Goal: Task Accomplishment & Management: Manage account settings

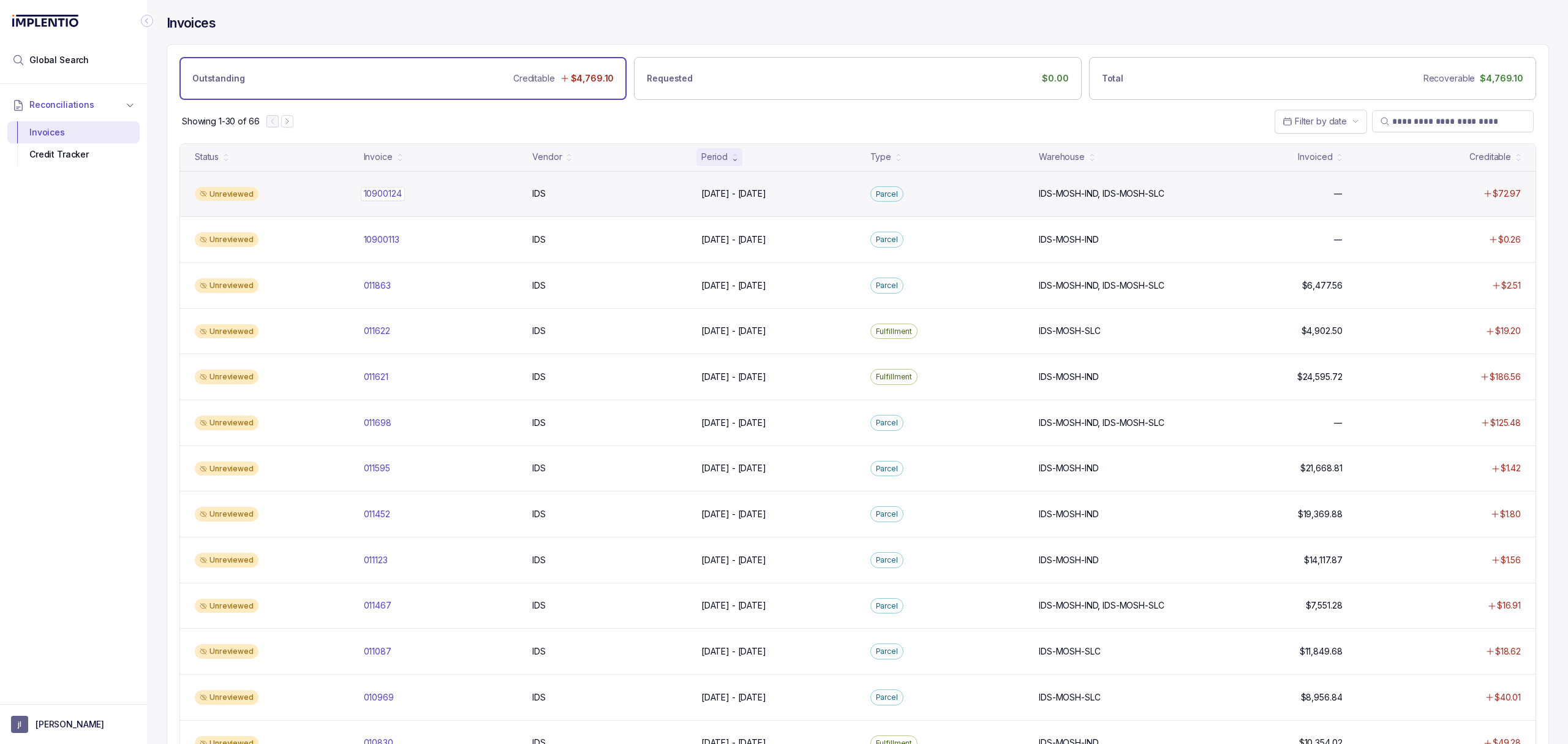
click at [376, 193] on p "10900124" at bounding box center [382, 193] width 44 height 14
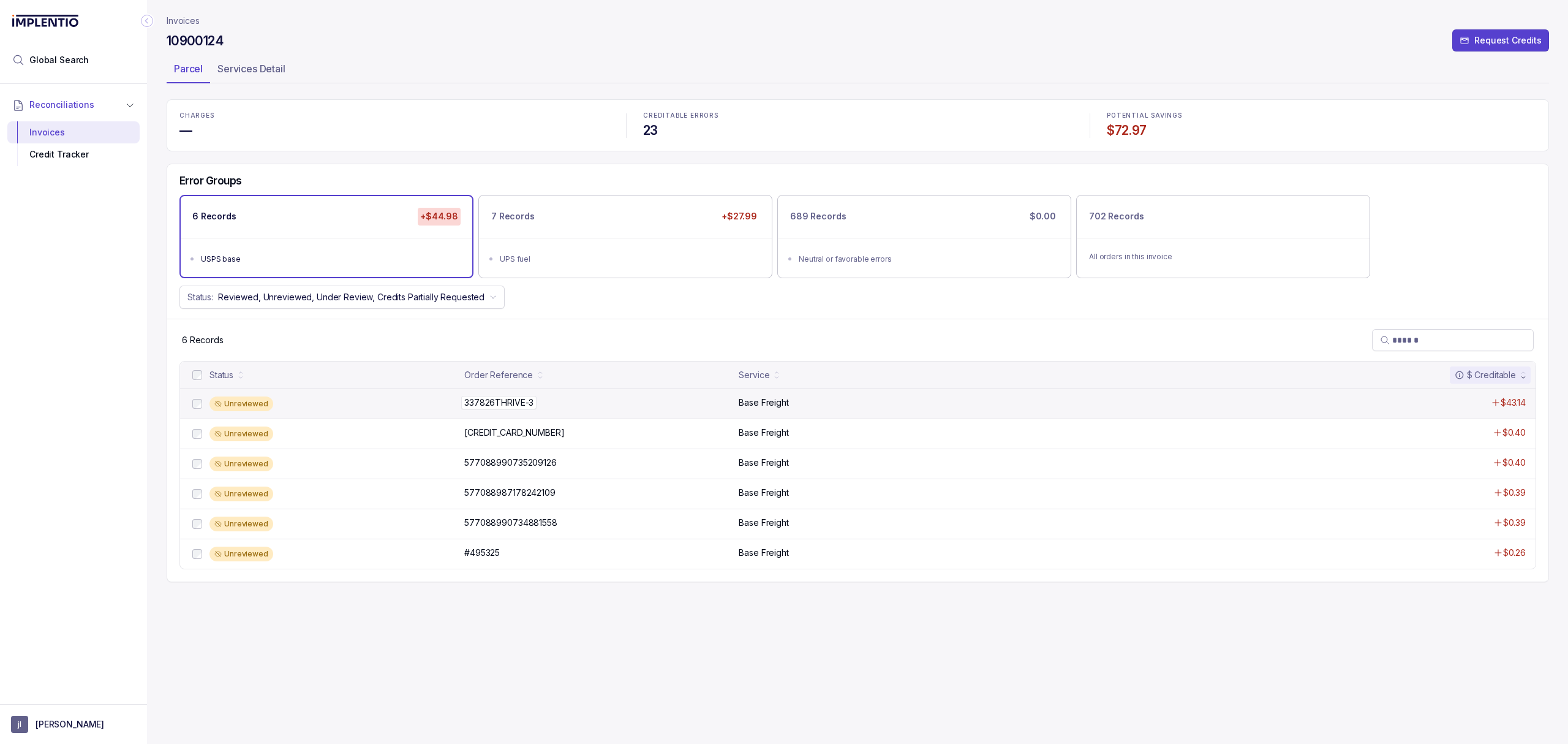
click at [508, 405] on p "337826THRIVE-3" at bounding box center [499, 402] width 75 height 14
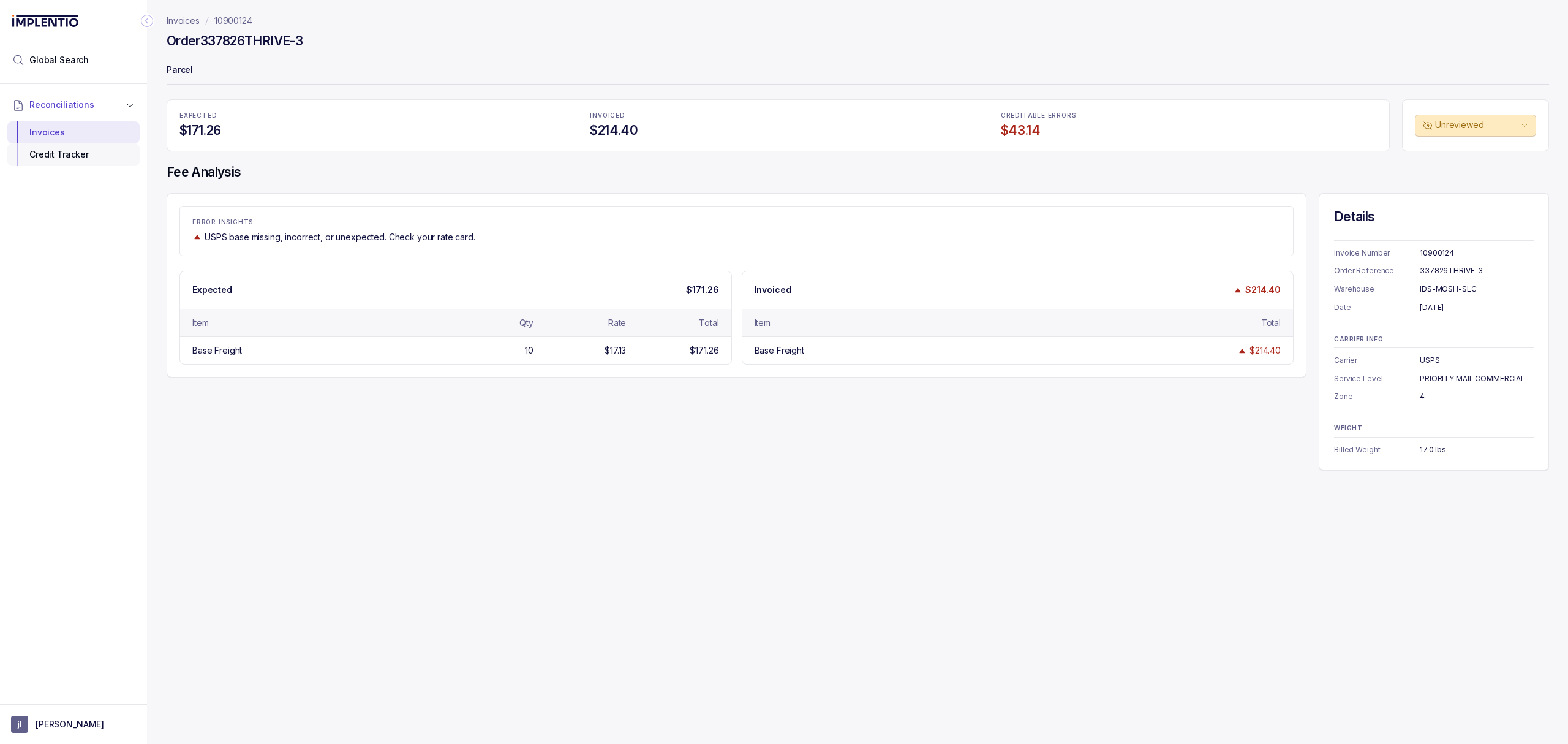
click at [96, 152] on div "Credit Tracker" at bounding box center [73, 154] width 113 height 22
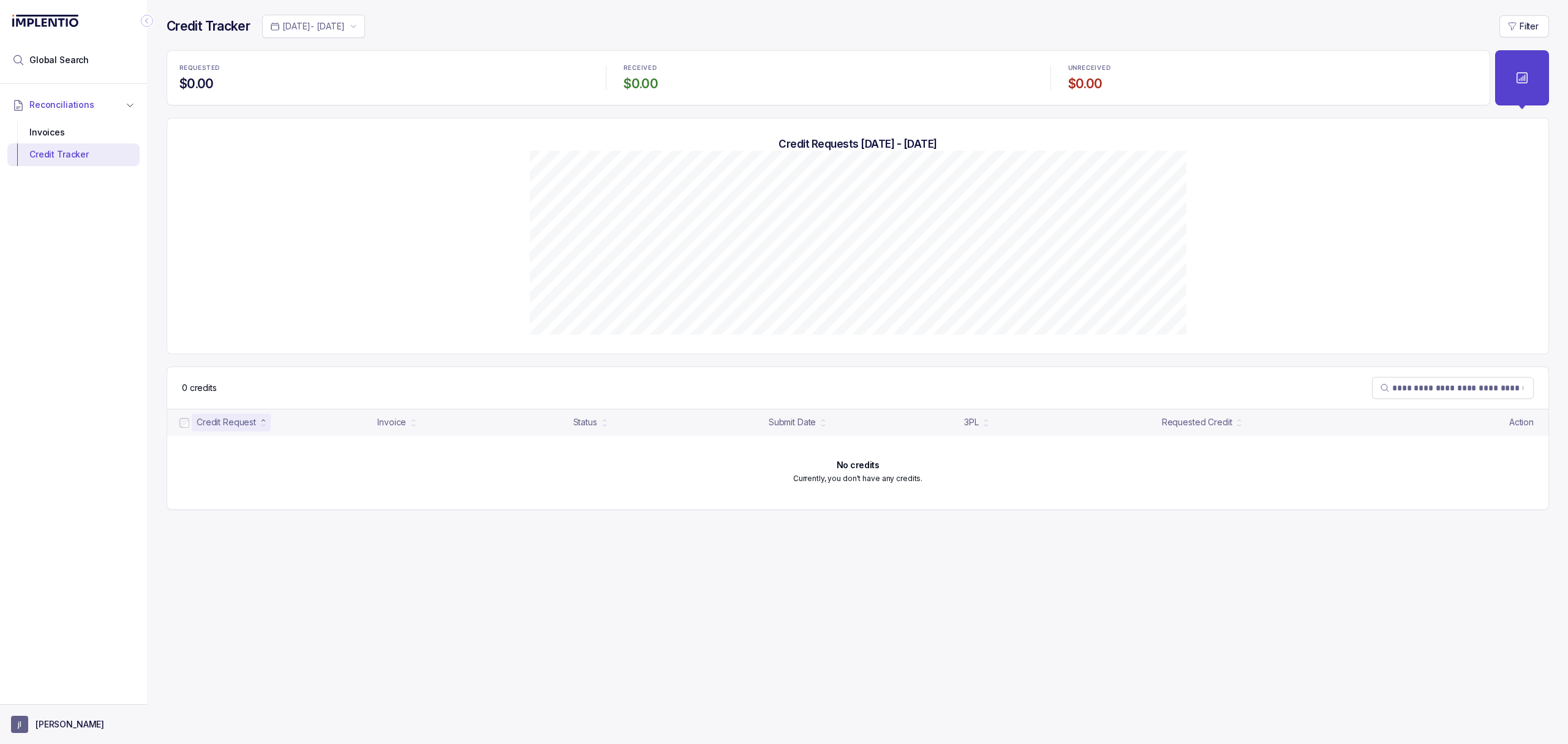
click at [48, 720] on p "[PERSON_NAME]" at bounding box center [70, 724] width 68 height 12
click at [49, 701] on p "Logout" at bounding box center [81, 697] width 102 height 12
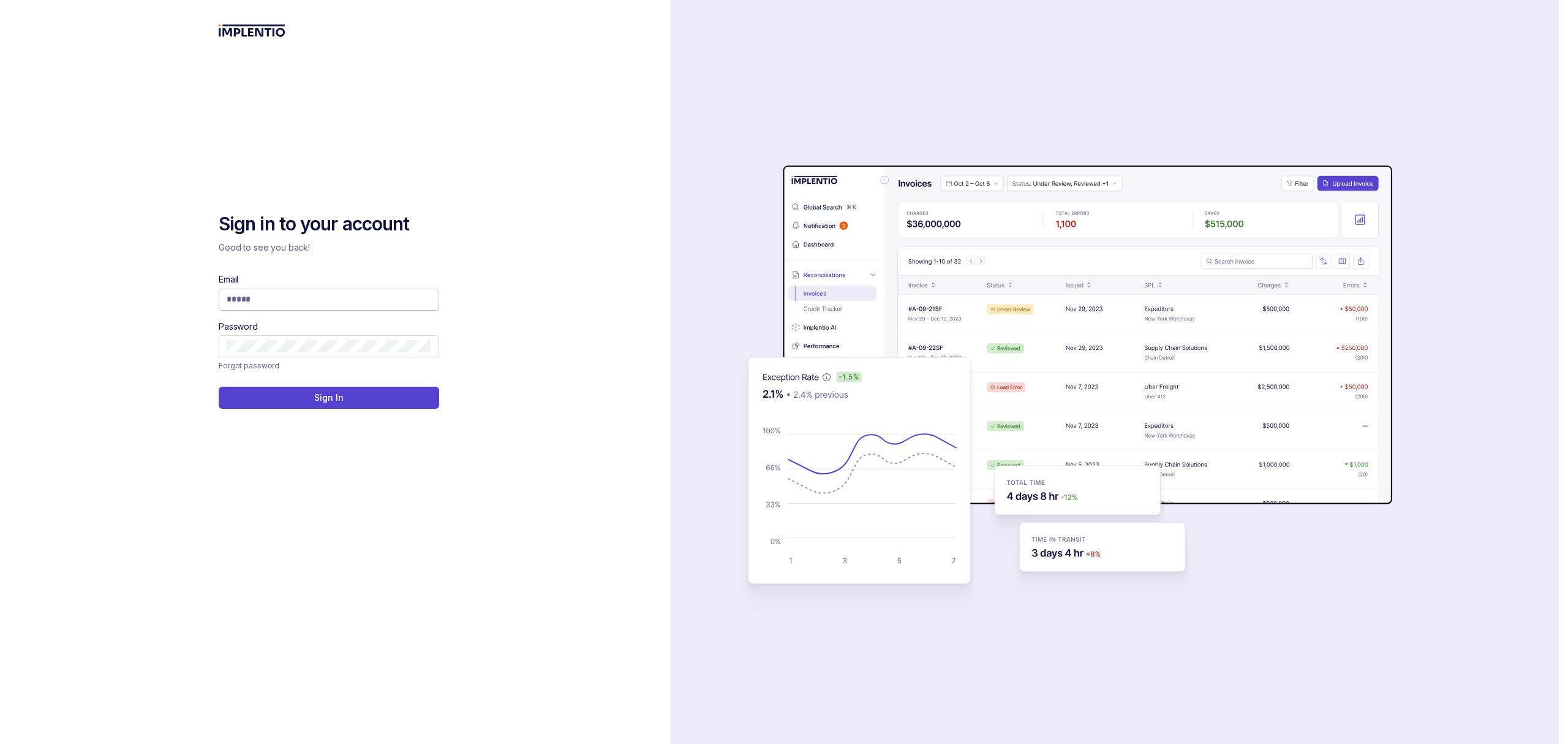
click at [287, 302] on input "Email" at bounding box center [329, 299] width 205 height 12
type input "**********"
